Goal: Task Accomplishment & Management: Use online tool/utility

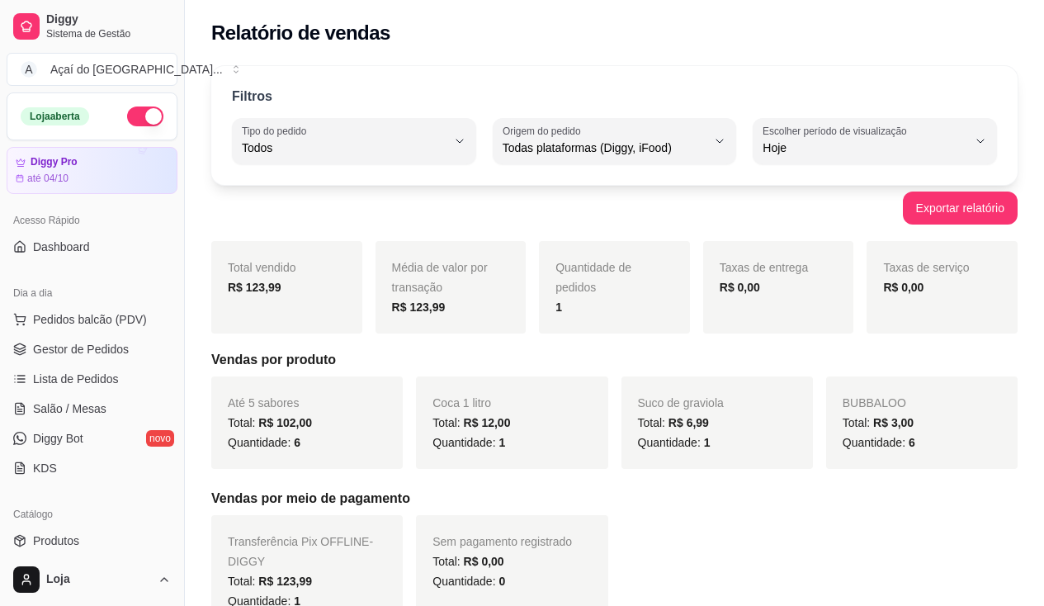
select select "ALL"
select select "0"
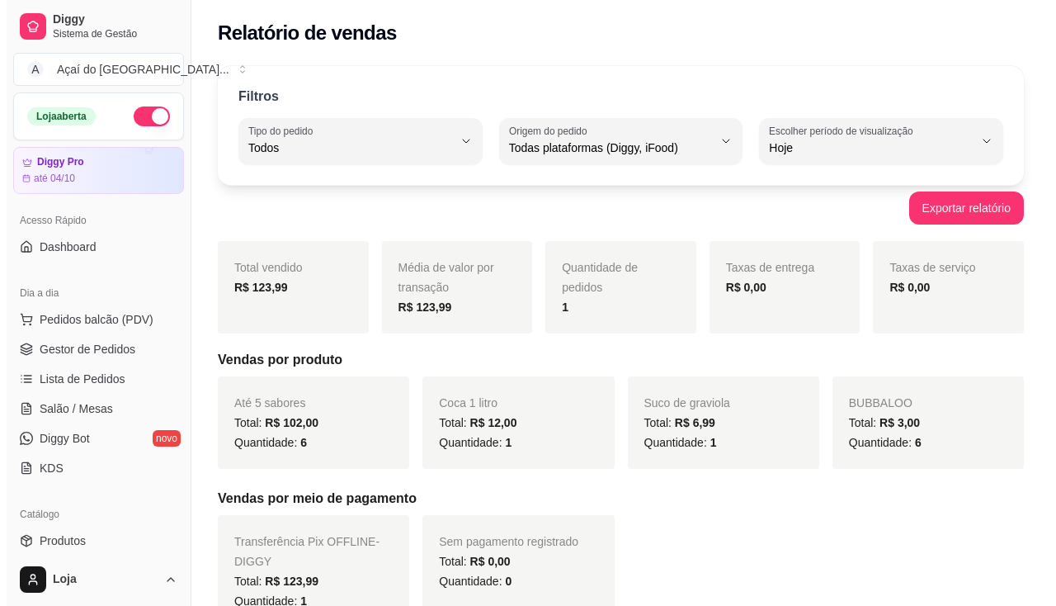
scroll to position [248, 0]
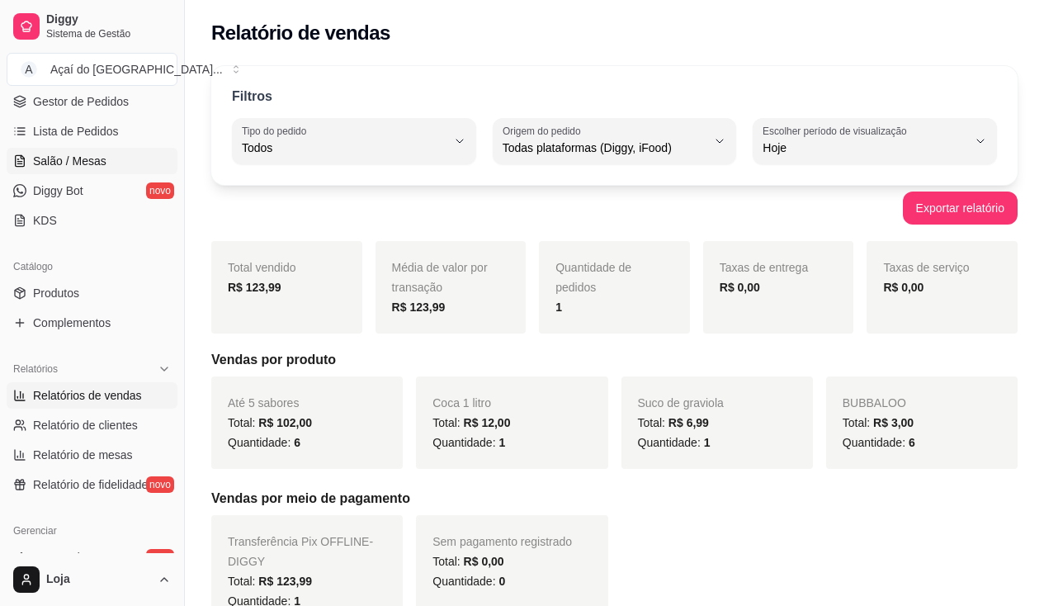
click at [67, 160] on span "Salão / Mesas" at bounding box center [69, 161] width 73 height 17
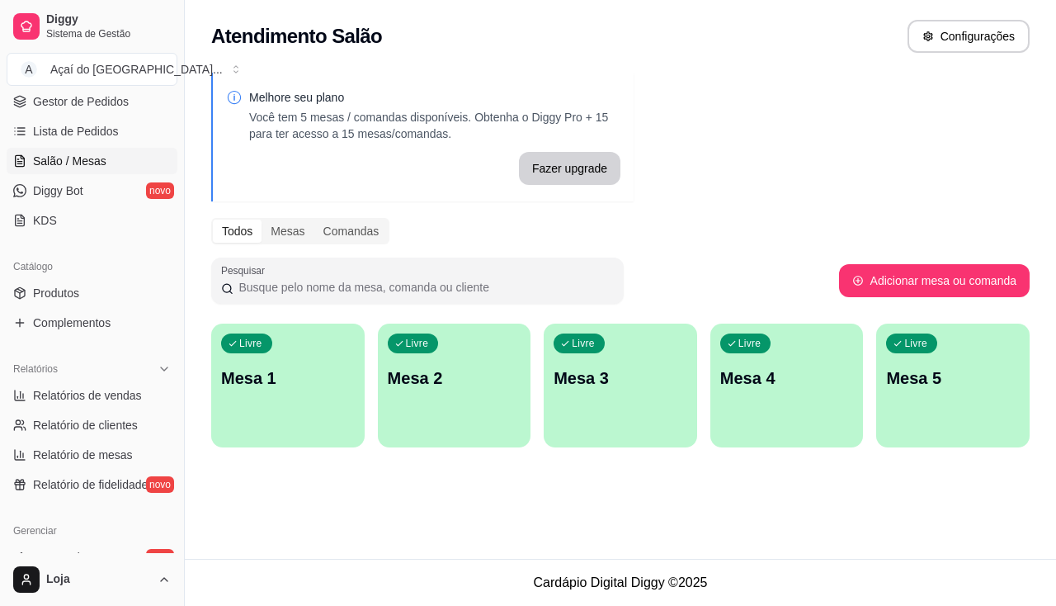
click at [342, 368] on p "Mesa 1" at bounding box center [288, 377] width 134 height 23
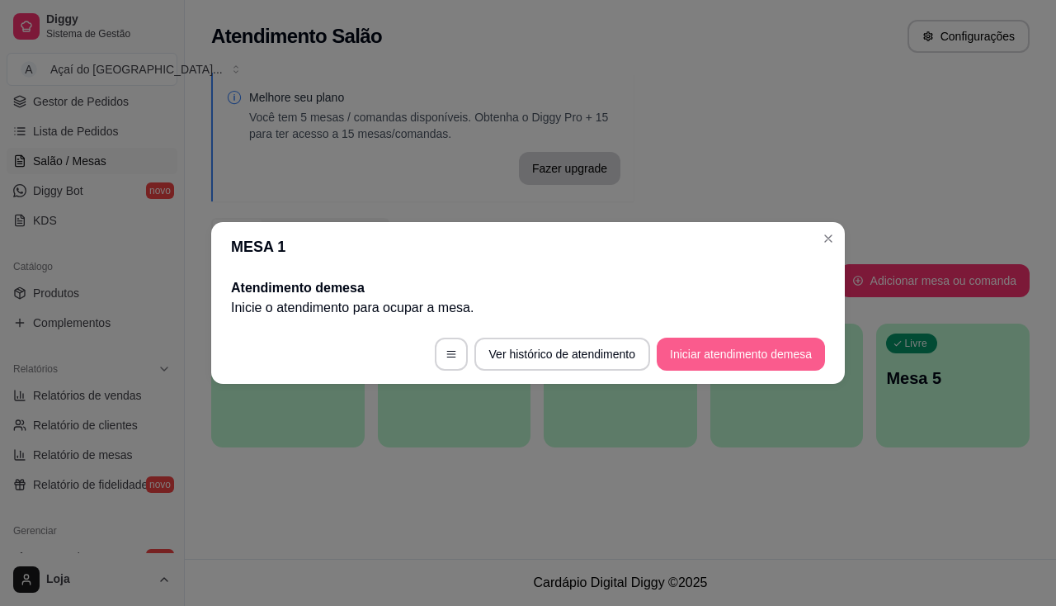
click at [715, 338] on button "Iniciar atendimento de mesa" at bounding box center [741, 353] width 168 height 33
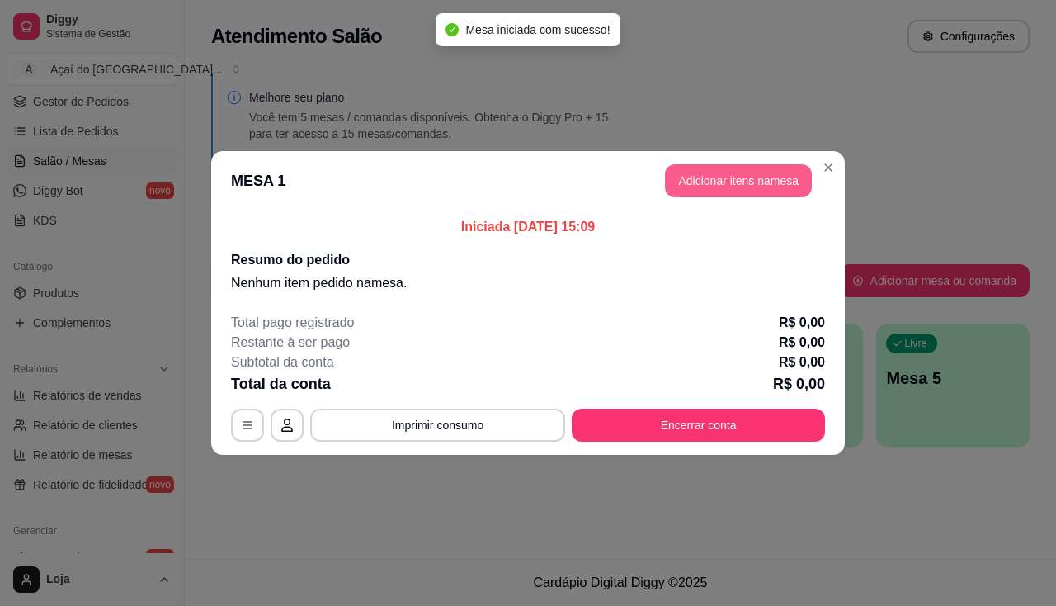
click at [730, 174] on button "Adicionar itens na mesa" at bounding box center [738, 180] width 147 height 33
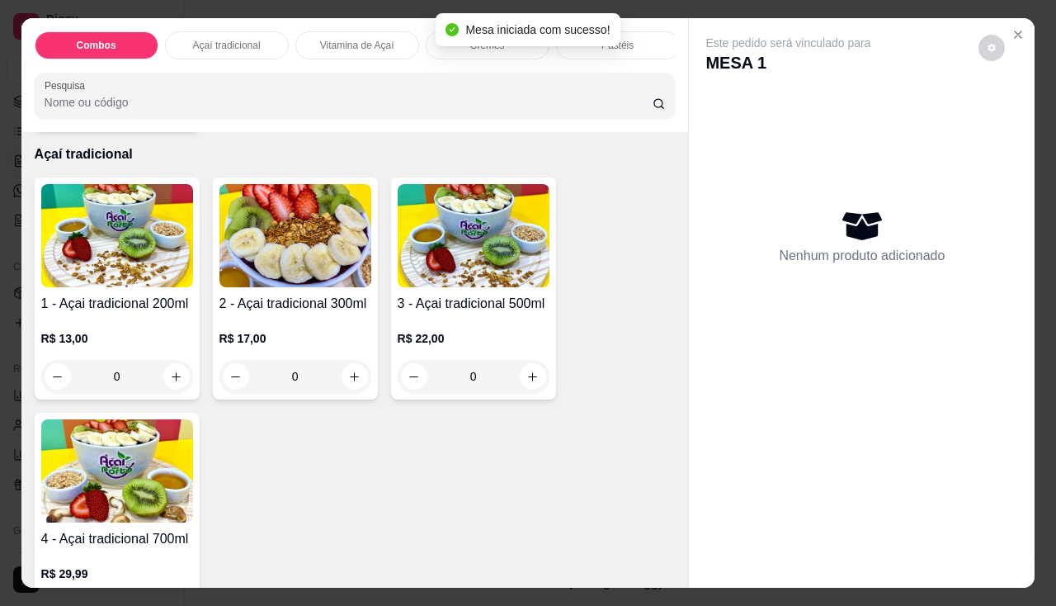
scroll to position [495, 0]
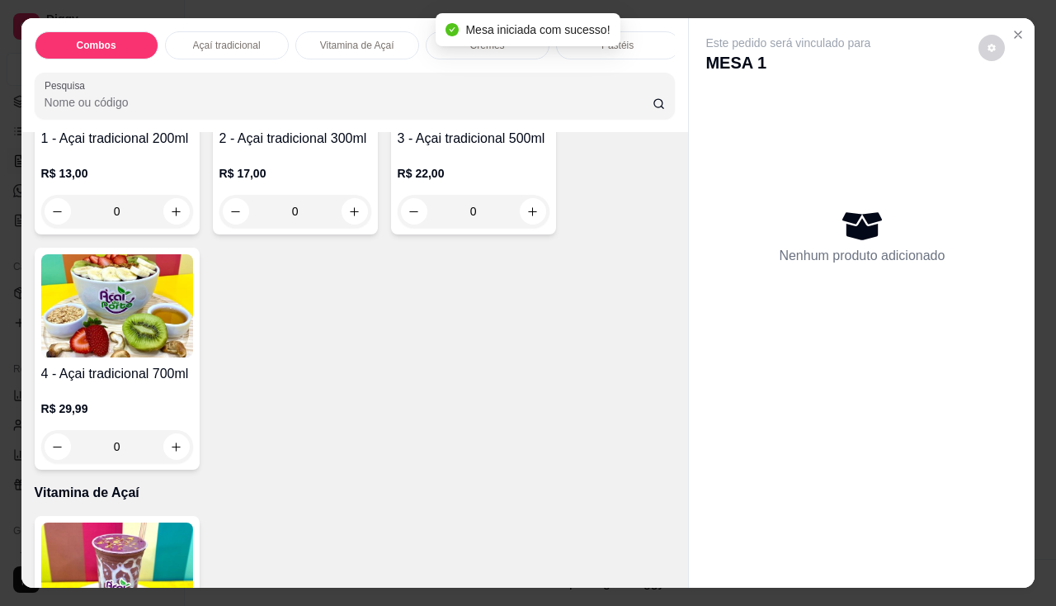
click at [45, 349] on img at bounding box center [117, 305] width 152 height 103
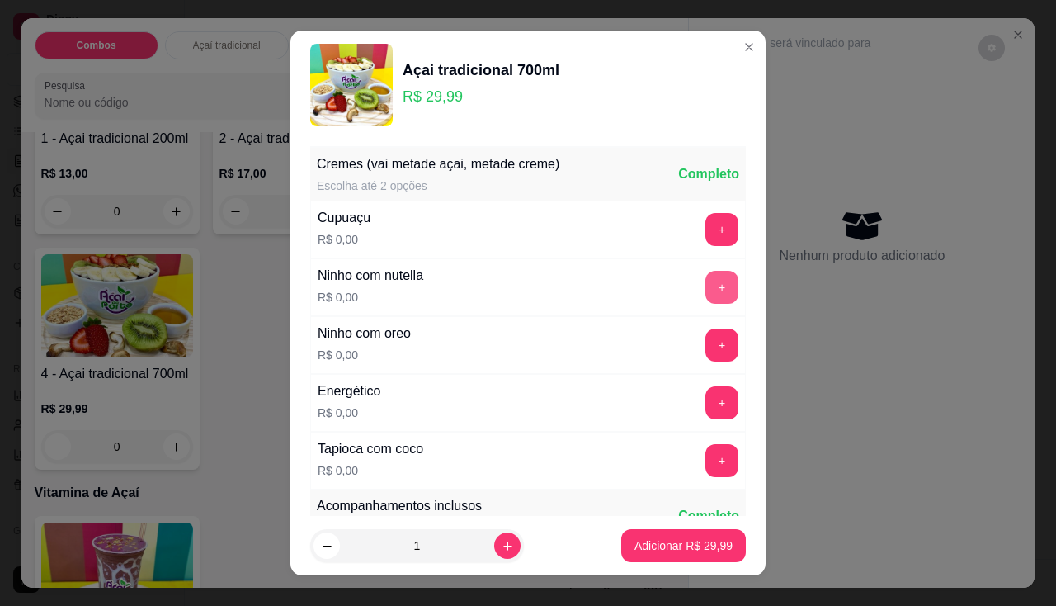
click at [705, 273] on button "+" at bounding box center [721, 287] width 33 height 33
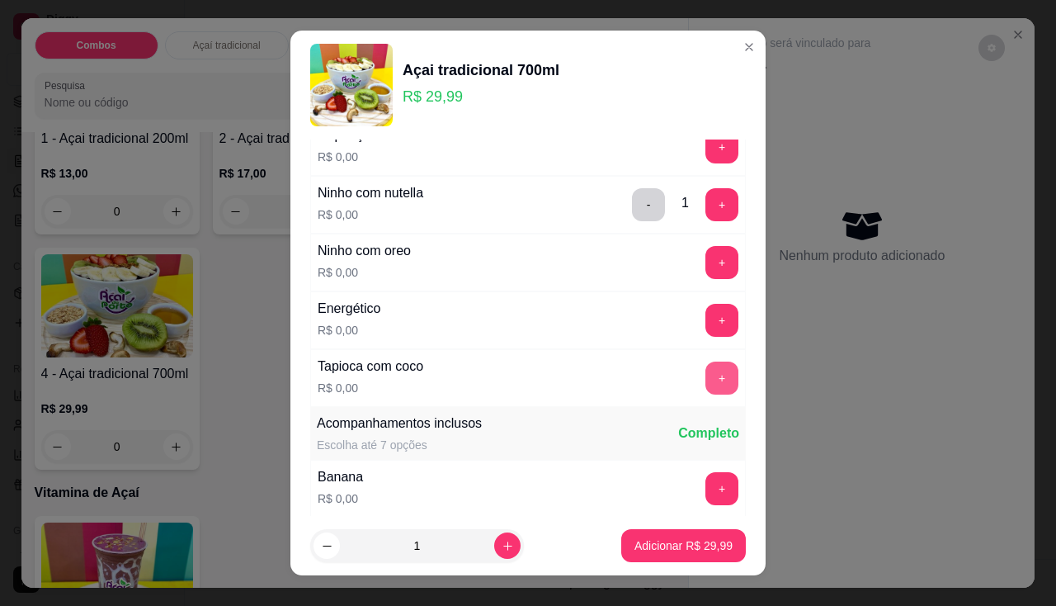
scroll to position [0, 0]
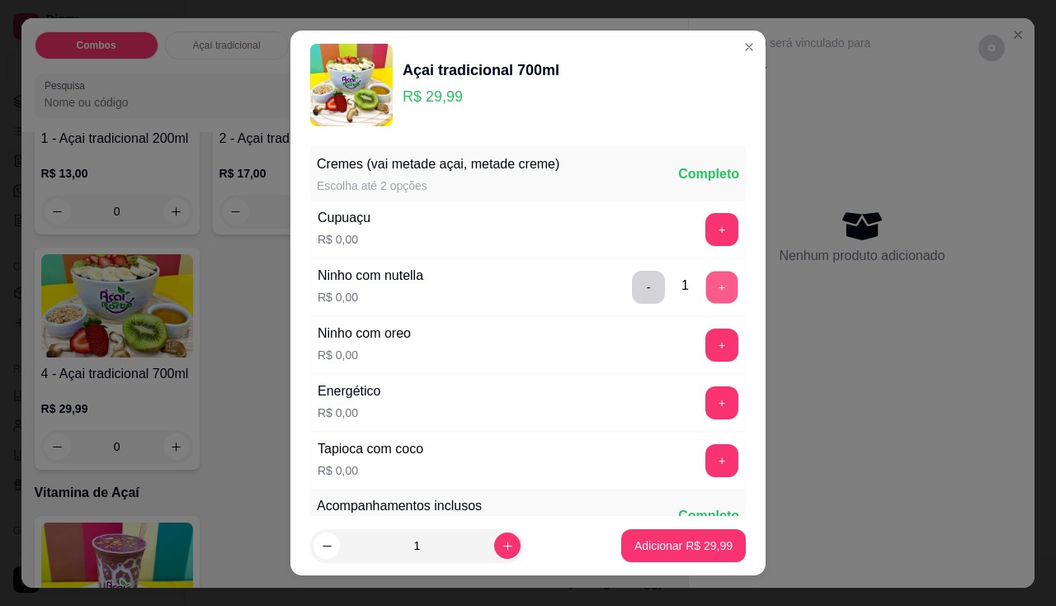
click at [706, 283] on button "+" at bounding box center [722, 287] width 32 height 32
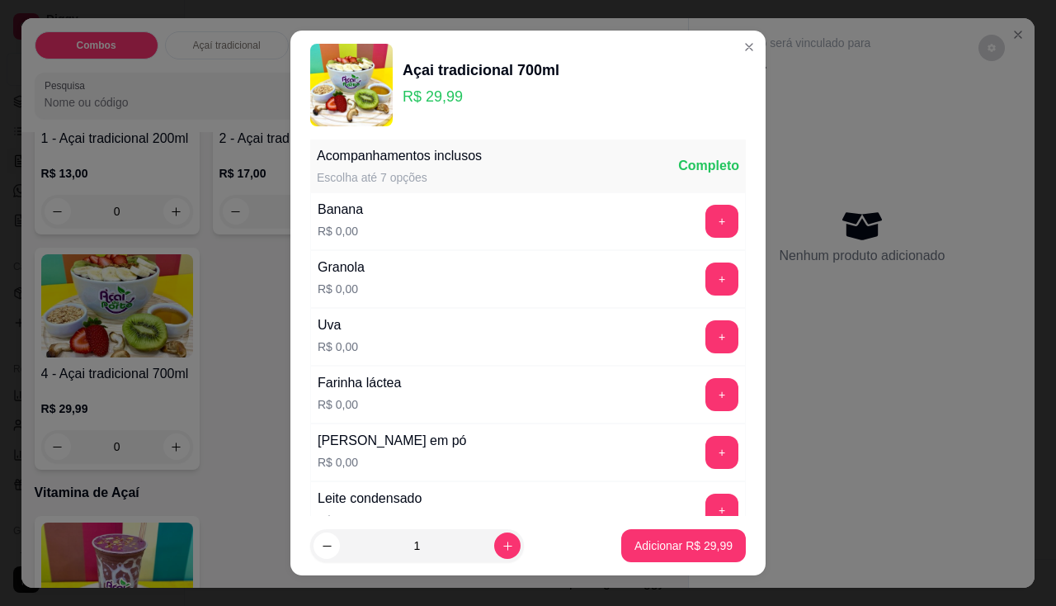
scroll to position [22, 0]
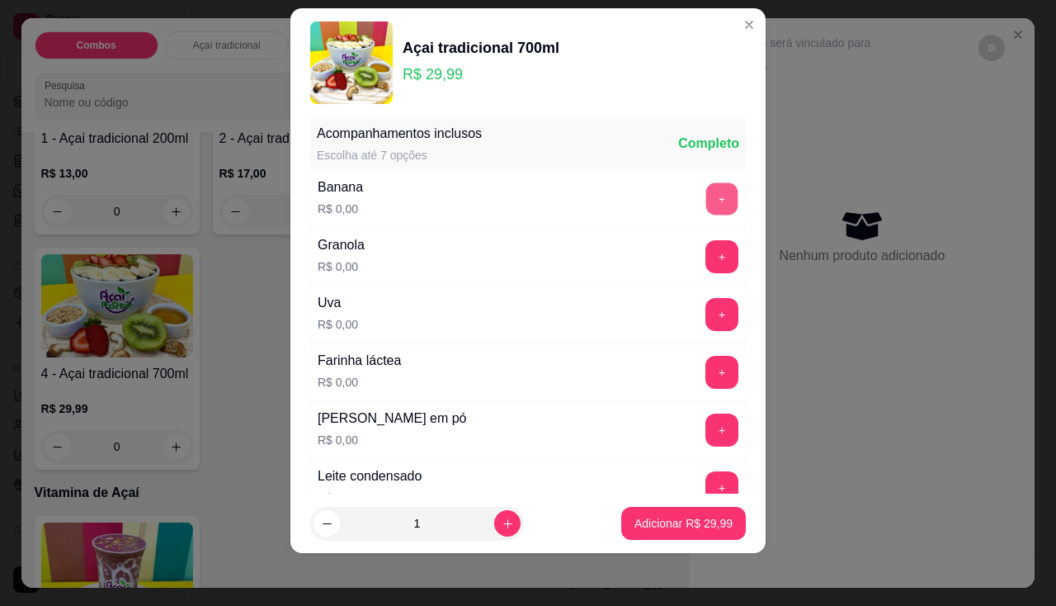
click at [706, 196] on button "+" at bounding box center [722, 198] width 32 height 32
click at [705, 250] on button "+" at bounding box center [721, 256] width 33 height 33
click at [705, 427] on button "+" at bounding box center [721, 429] width 33 height 33
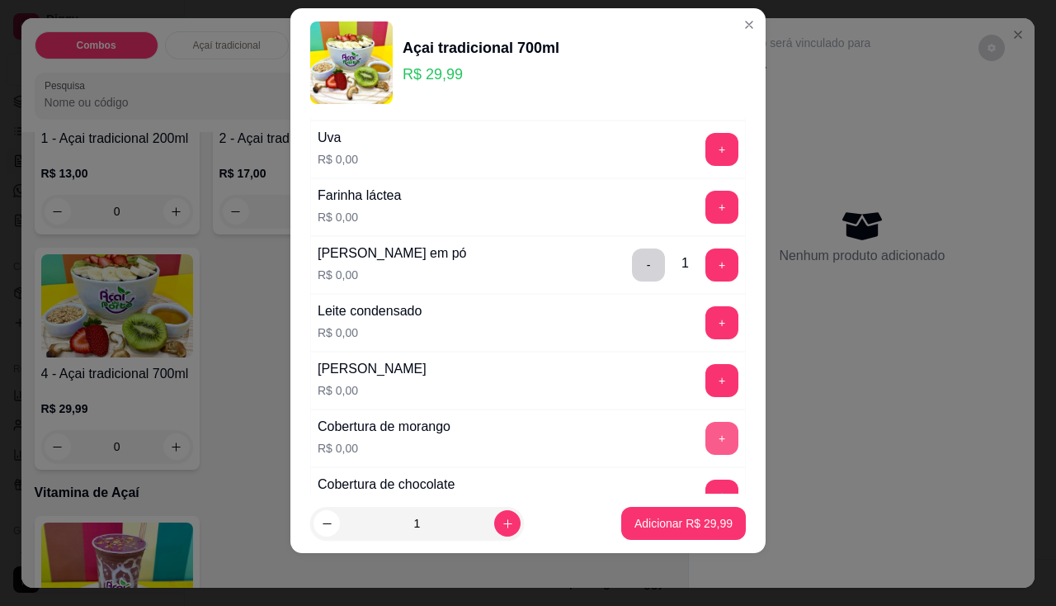
click at [705, 422] on button "+" at bounding box center [721, 438] width 33 height 33
click at [705, 139] on button "+" at bounding box center [721, 149] width 33 height 33
click at [705, 323] on button "+" at bounding box center [721, 322] width 33 height 33
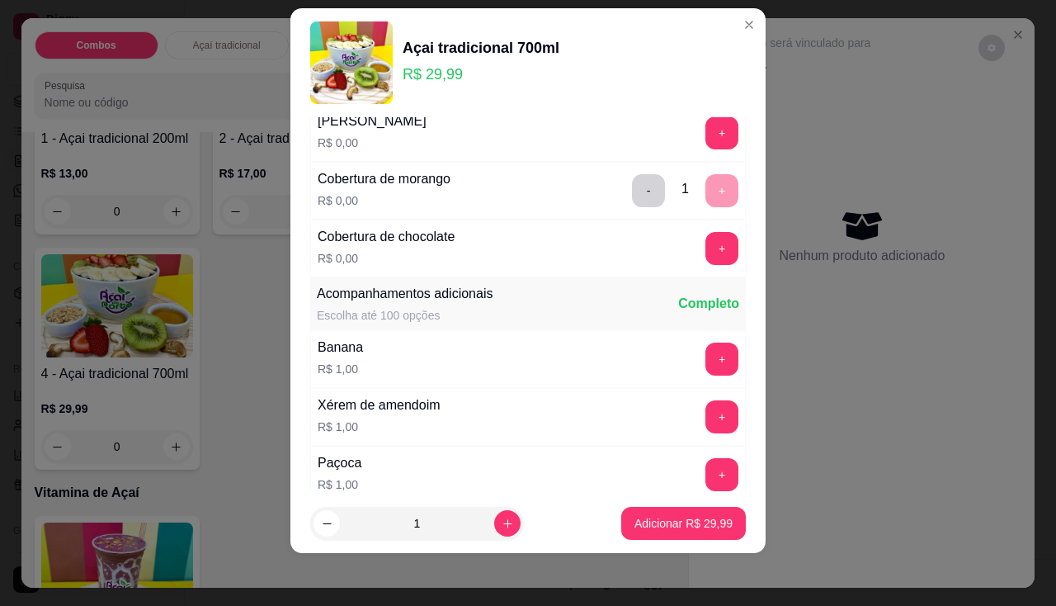
scroll to position [845, 0]
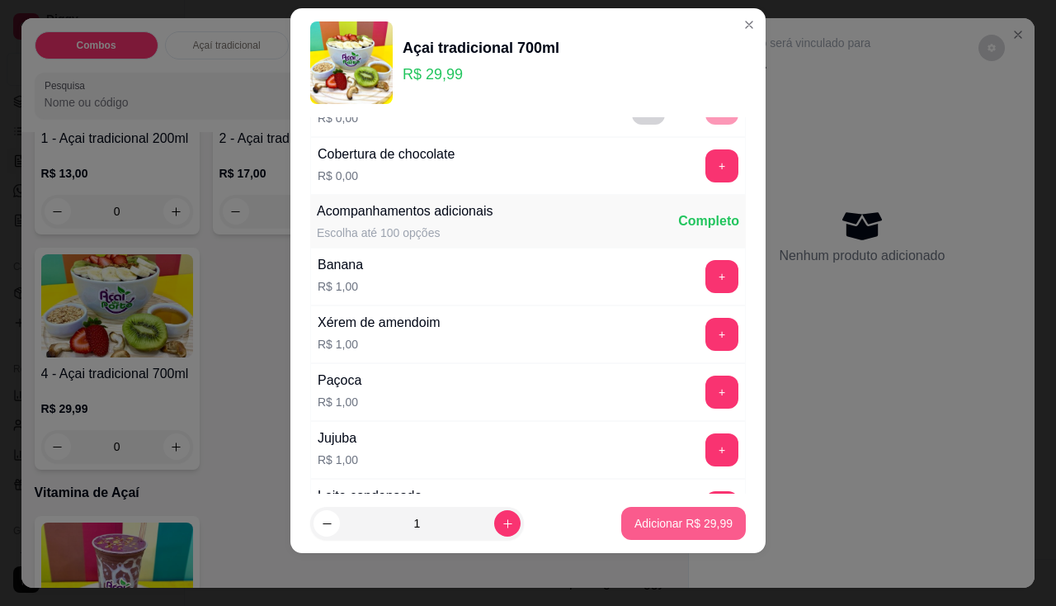
click at [667, 518] on p "Adicionar R$ 29,99" at bounding box center [683, 523] width 98 height 17
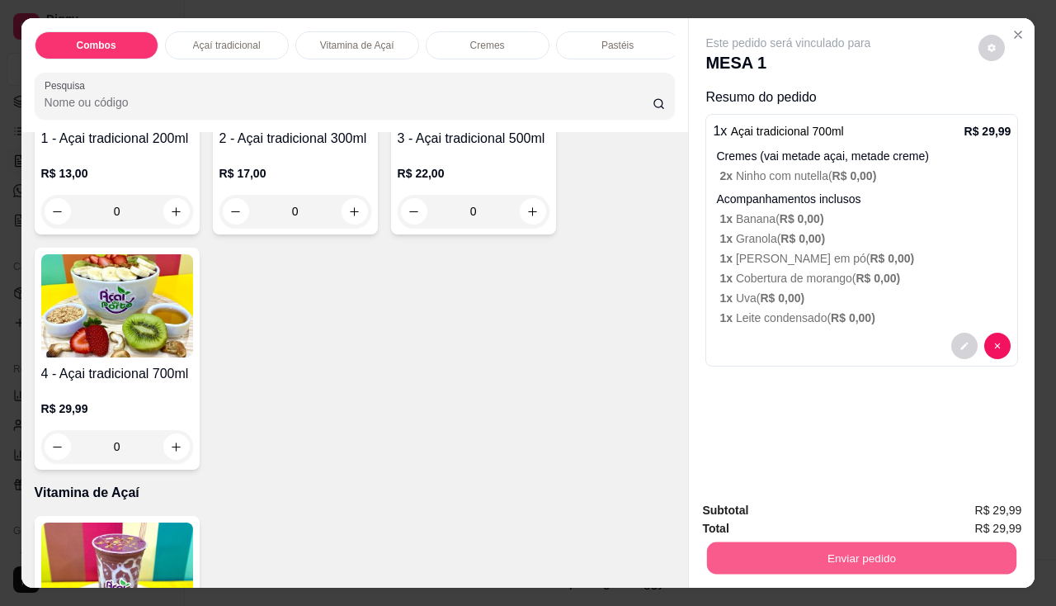
click at [806, 542] on button "Enviar pedido" at bounding box center [861, 558] width 309 height 32
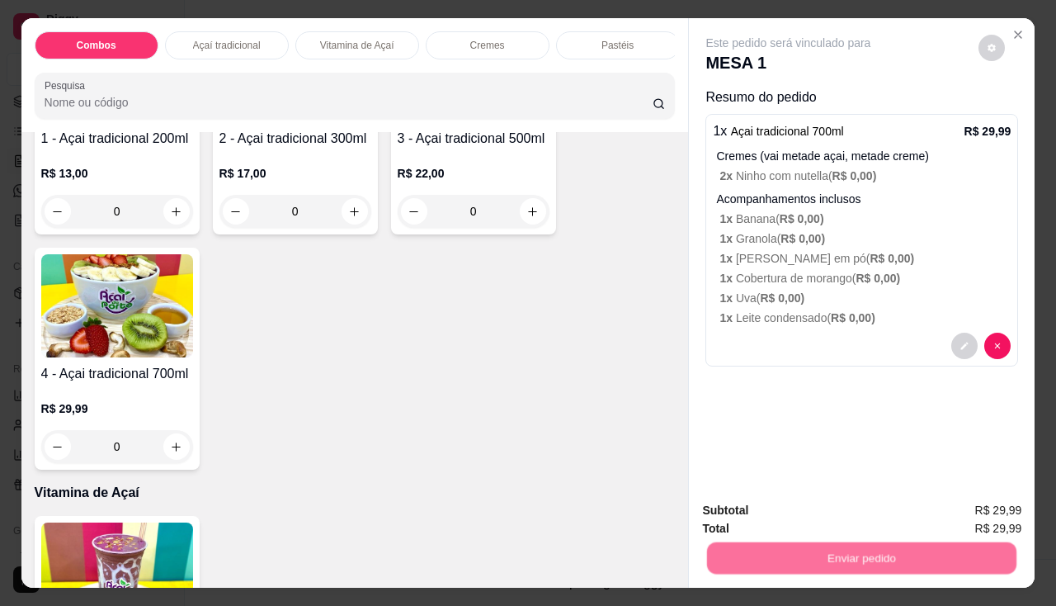
click at [807, 514] on button "Não registrar e enviar pedido" at bounding box center [807, 511] width 167 height 31
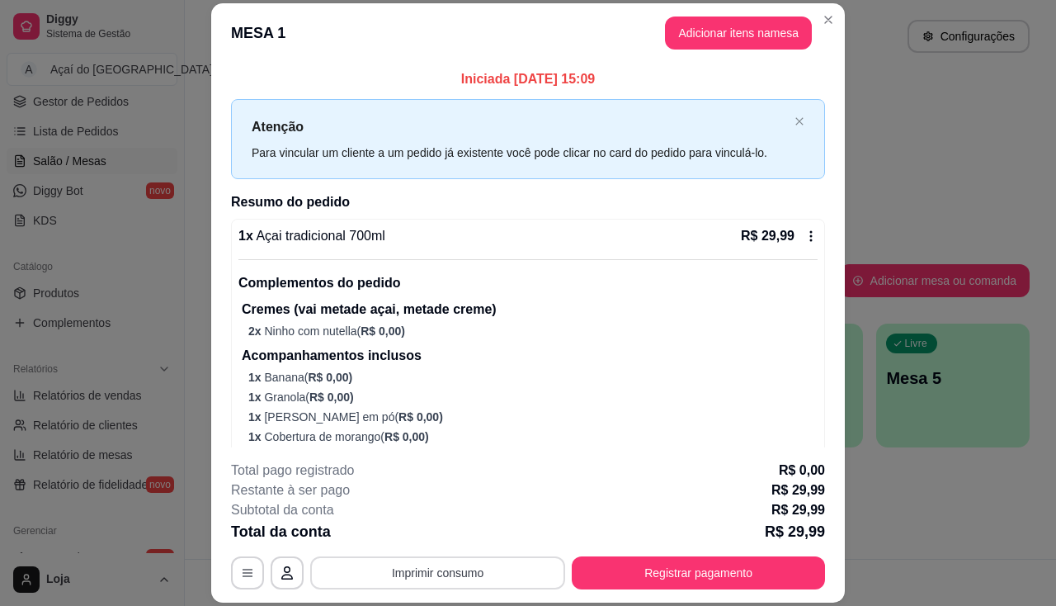
click at [486, 569] on button "Imprimir consumo" at bounding box center [437, 572] width 255 height 33
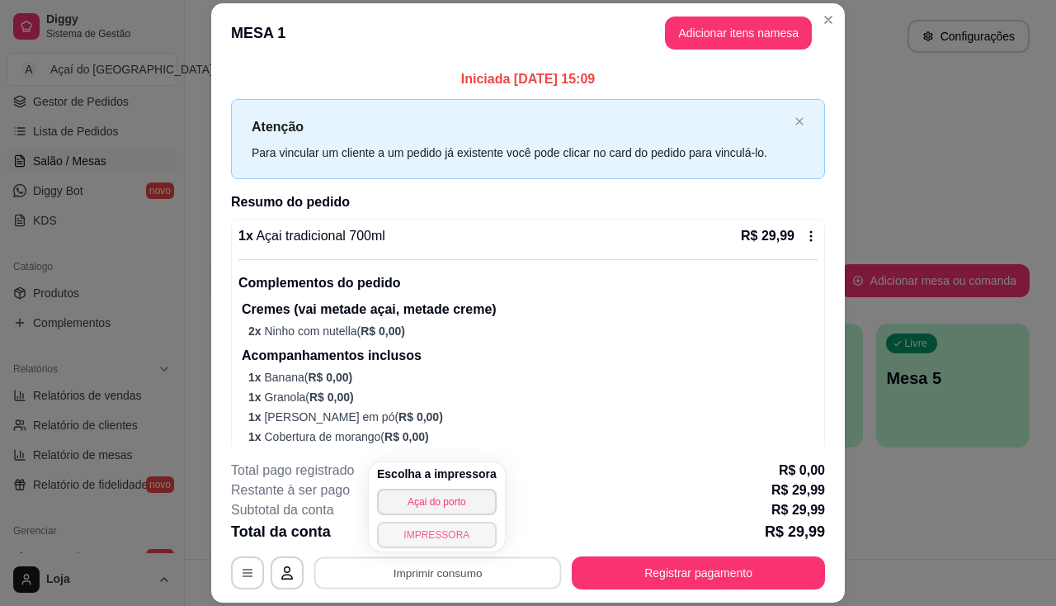
click at [462, 542] on button "IMPRESSORA" at bounding box center [437, 534] width 120 height 26
